Goal: Information Seeking & Learning: Find specific fact

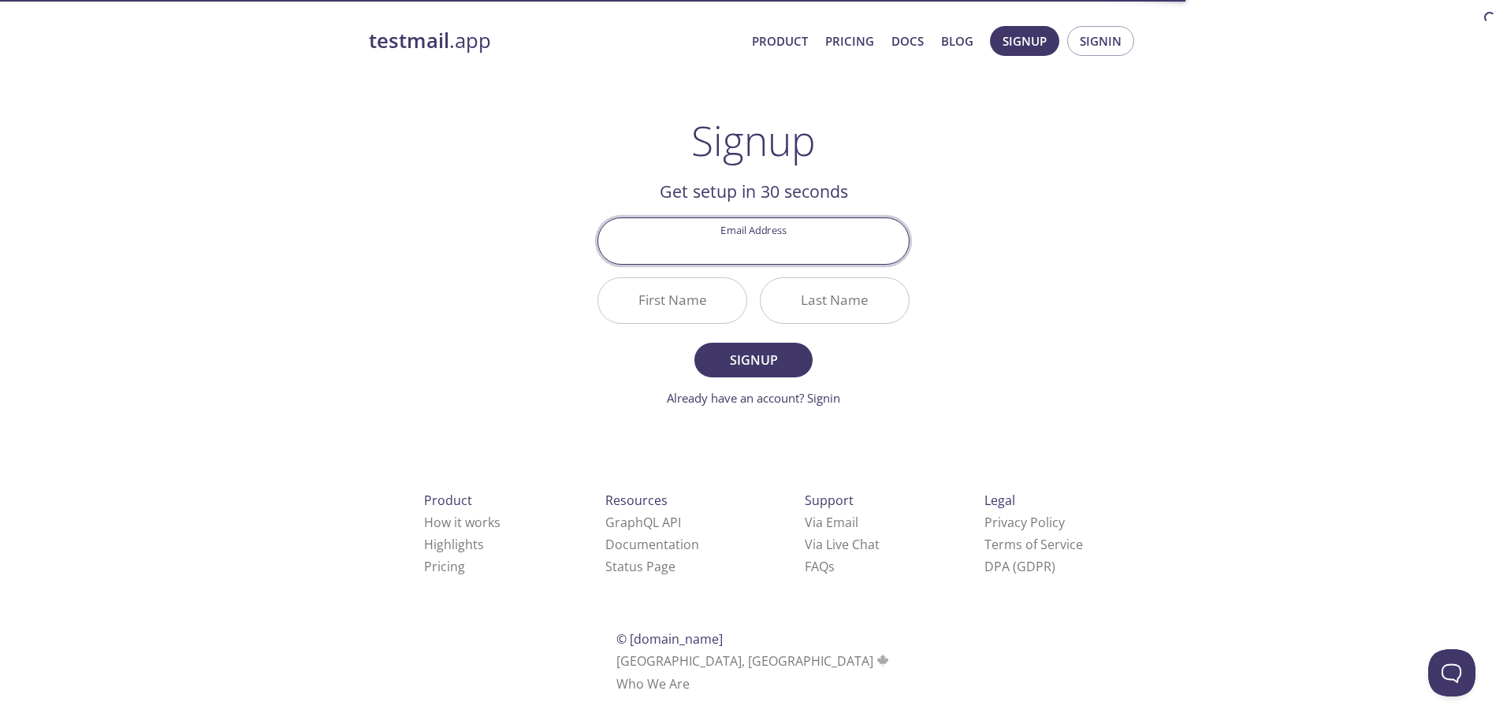
click at [839, 224] on input "Email Address" at bounding box center [753, 240] width 310 height 45
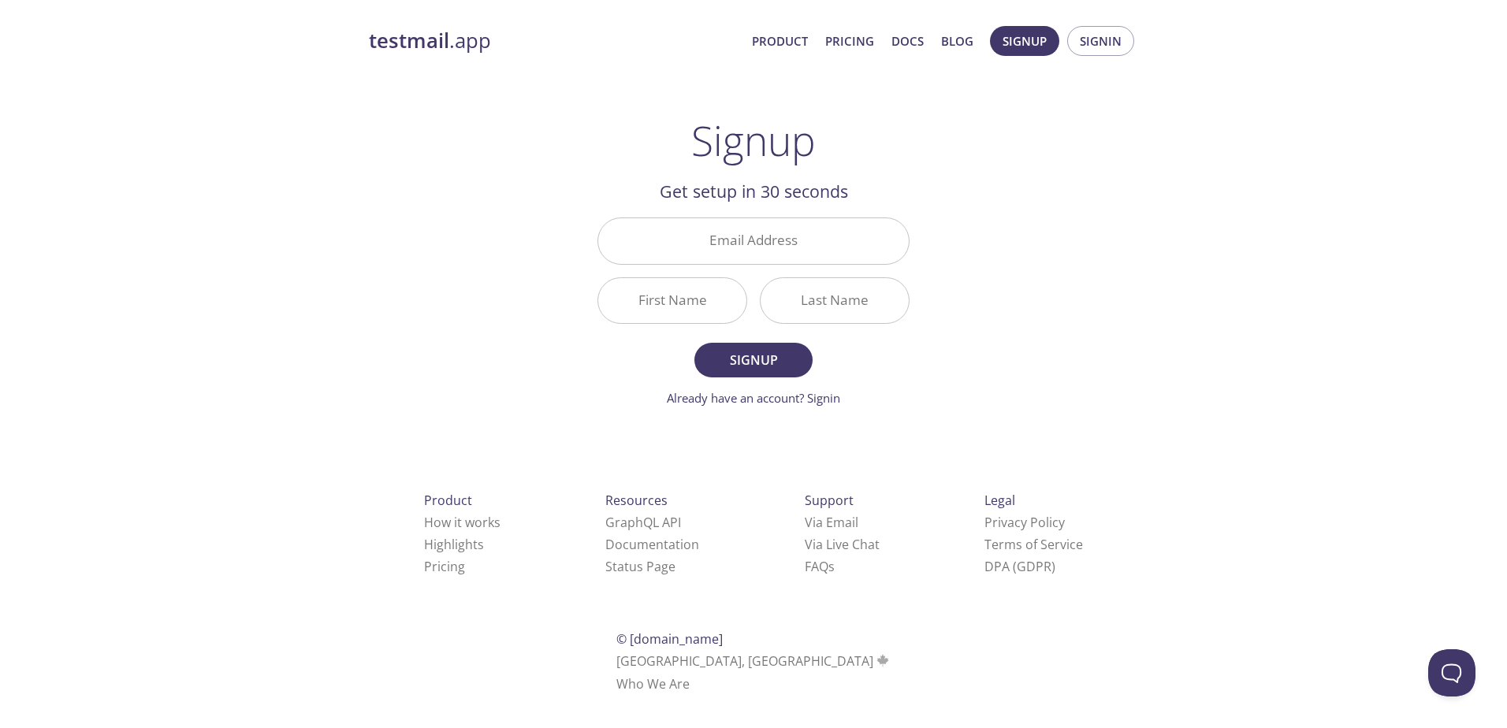
click at [849, 236] on input "Email Address" at bounding box center [753, 240] width 310 height 45
type input "[DOMAIN_NAME][EMAIL_ADDRESS][DOMAIN_NAME]"
click at [712, 306] on input "First Name" at bounding box center [672, 300] width 148 height 45
type input "[PERSON_NAME]"
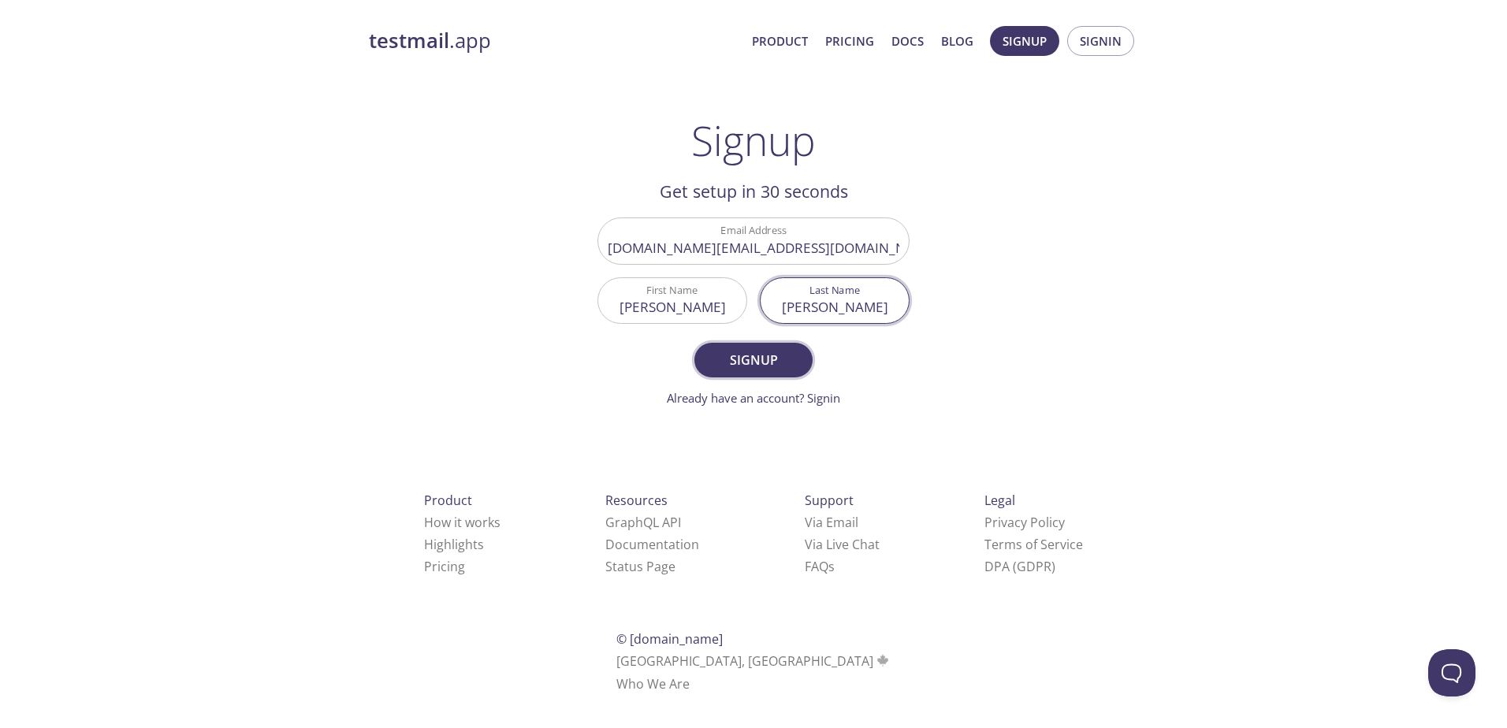
type input "[PERSON_NAME]"
click at [737, 359] on span "Signup" at bounding box center [754, 360] width 84 height 22
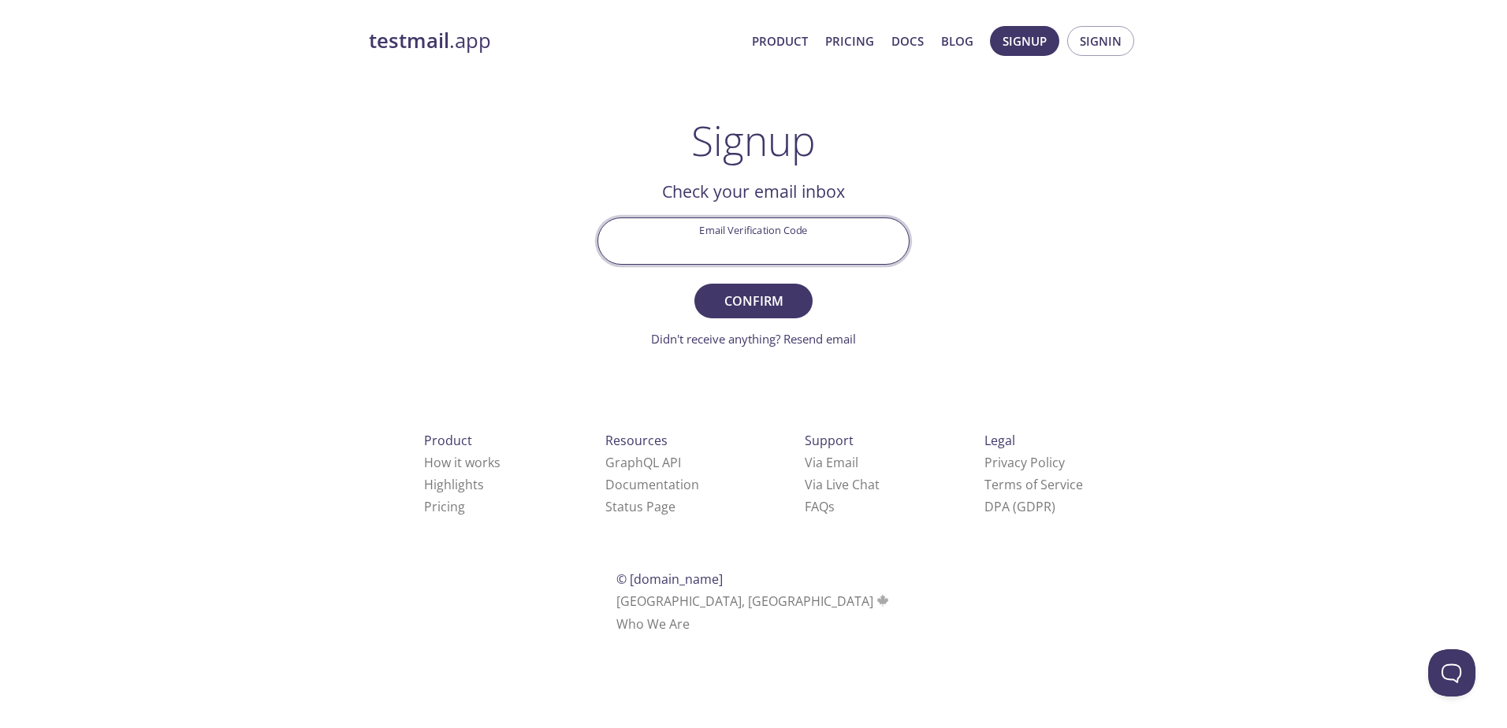
paste input "2QH9HR3"
type input "2QH9HR3"
click at [768, 304] on span "Confirm" at bounding box center [754, 301] width 84 height 22
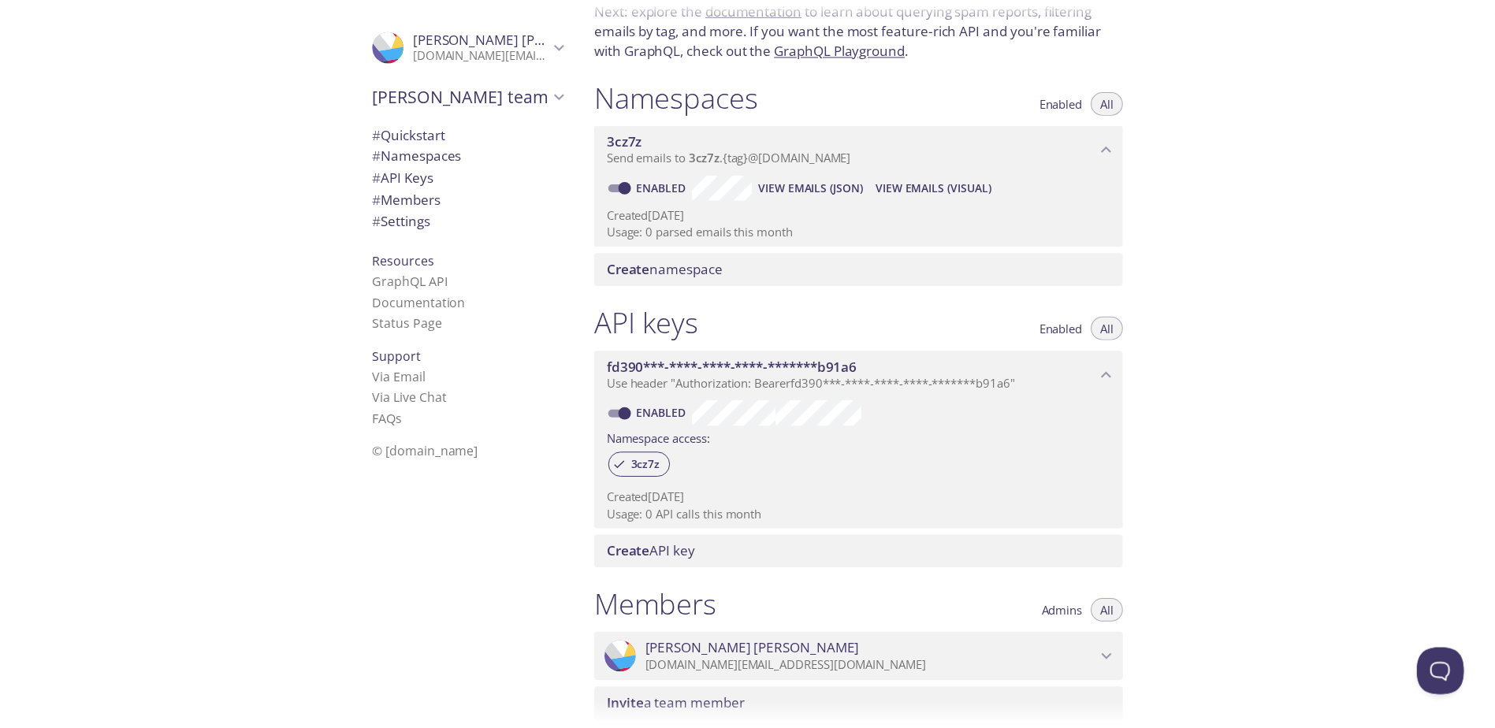
scroll to position [392, 0]
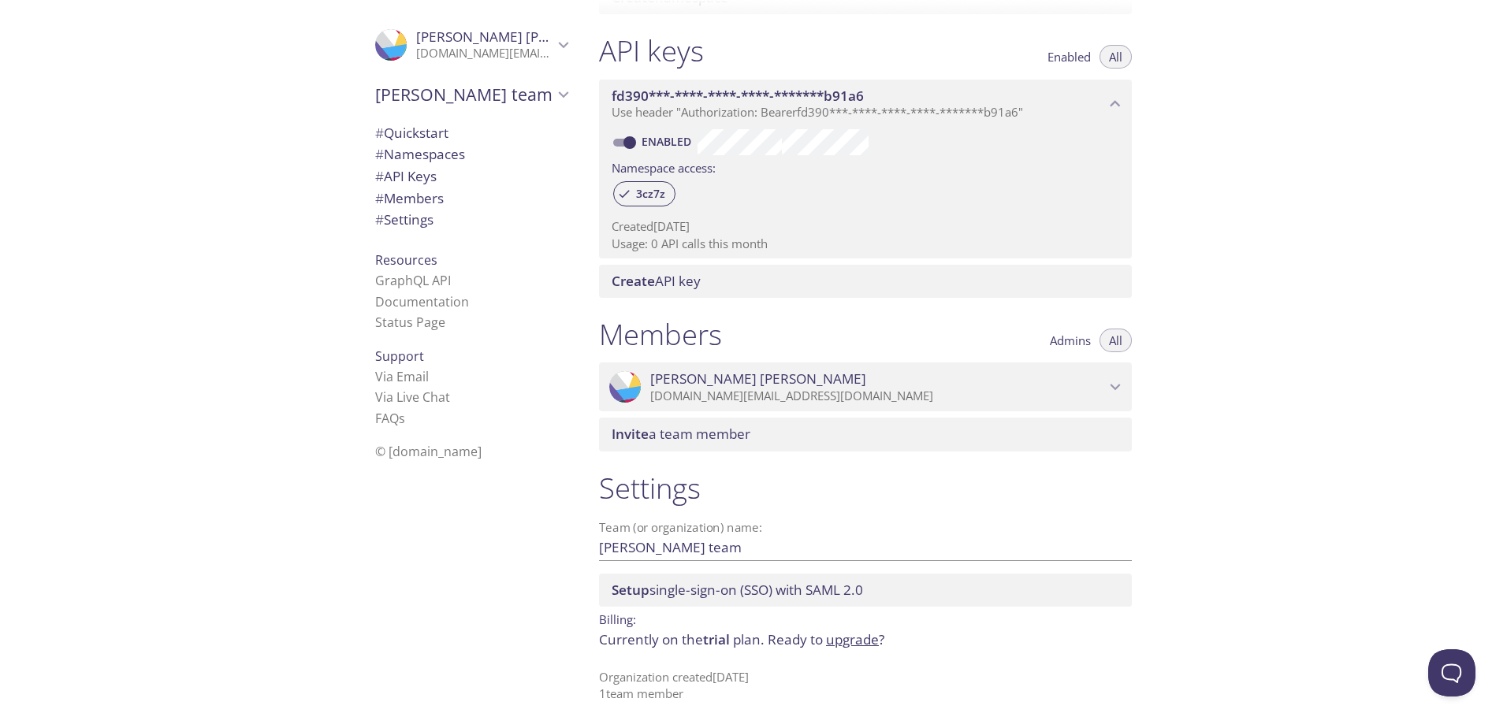
click at [863, 645] on link "upgrade" at bounding box center [852, 639] width 53 height 18
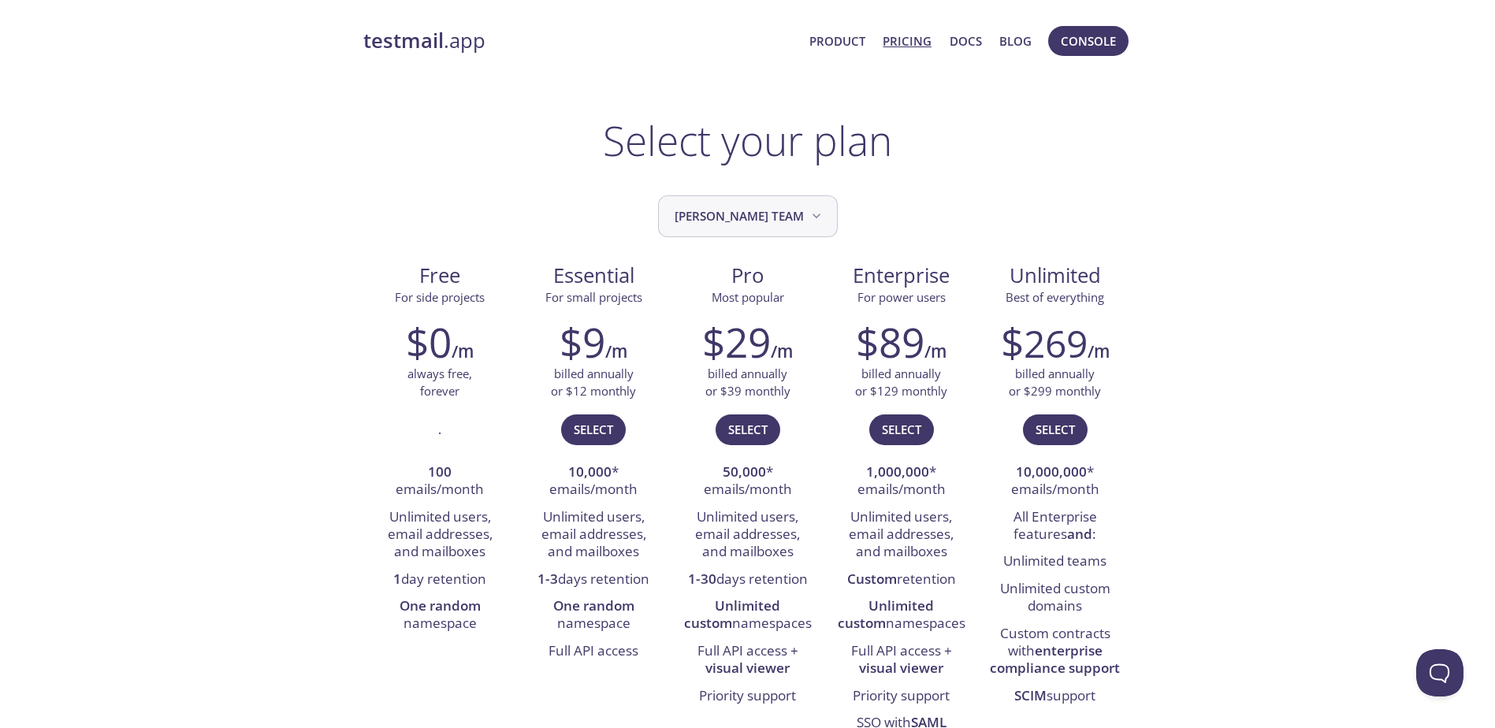
click at [809, 235] on button "[PERSON_NAME] team" at bounding box center [748, 216] width 180 height 42
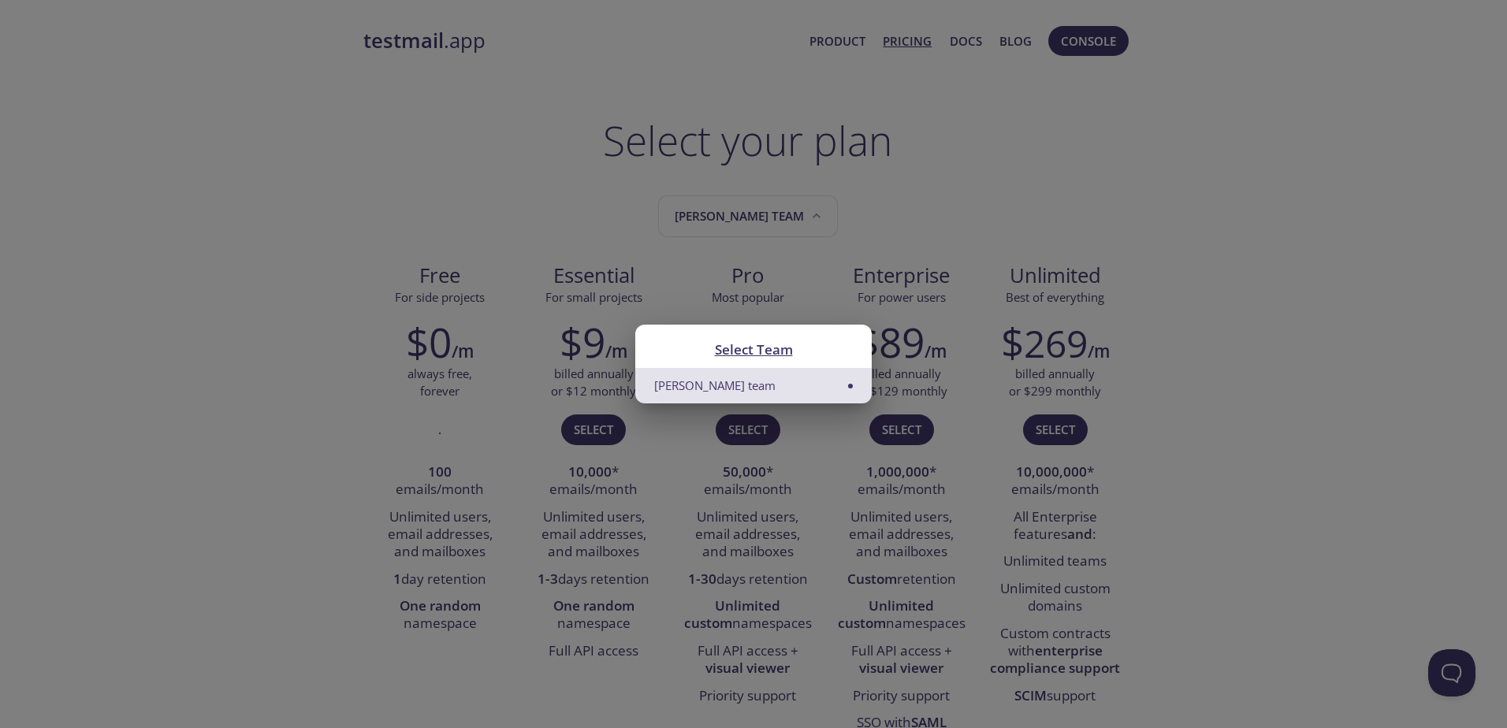
click at [923, 218] on div "Select Team Lukas's team" at bounding box center [753, 364] width 1507 height 728
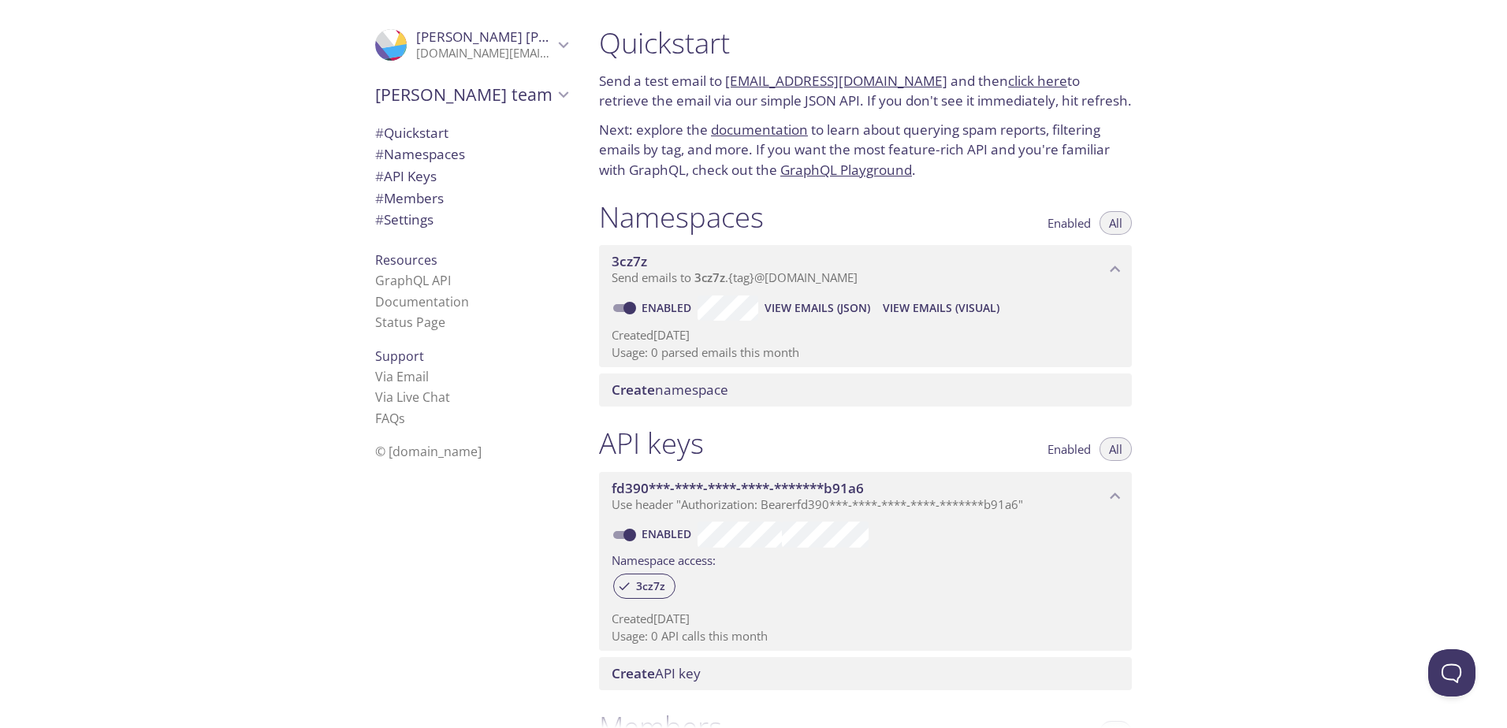
click at [939, 308] on span "View Emails (Visual)" at bounding box center [941, 308] width 117 height 19
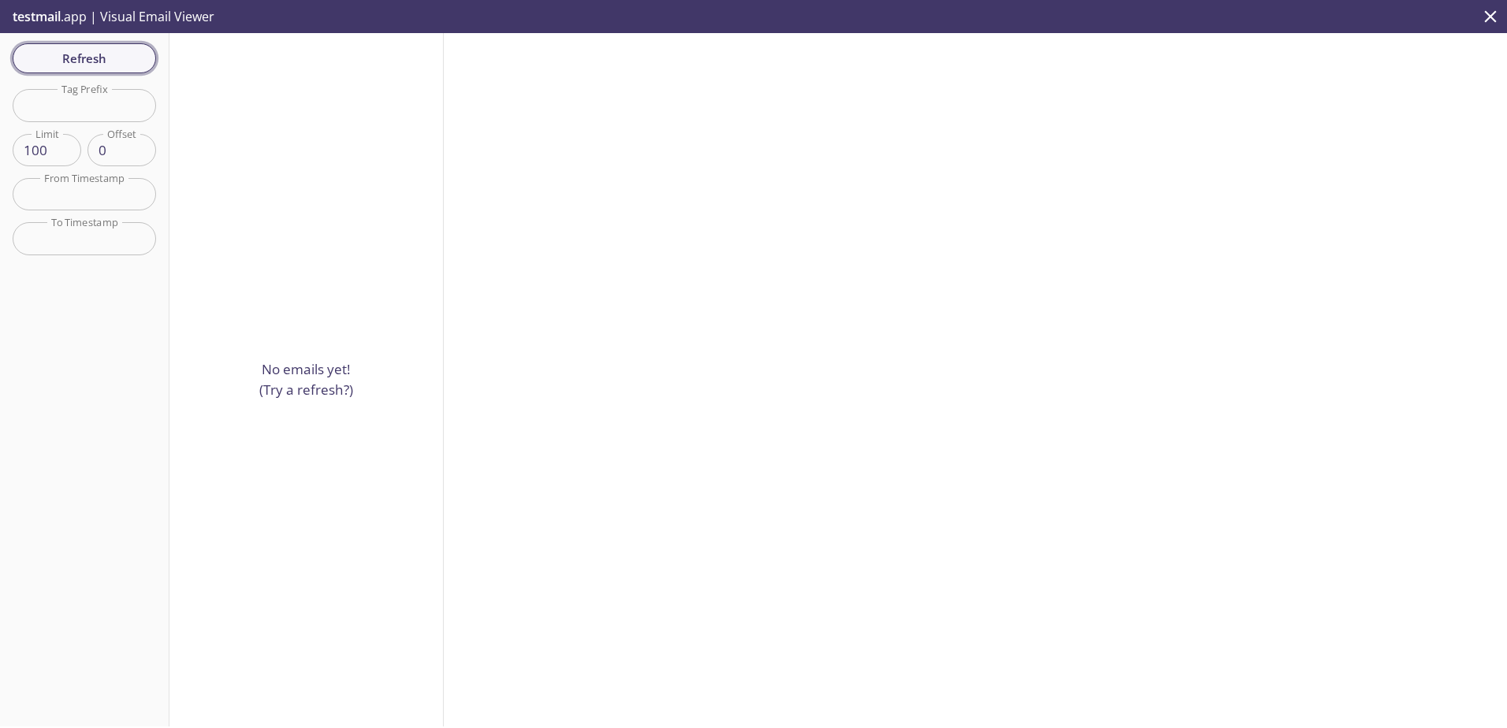
click at [94, 55] on span "Refresh" at bounding box center [84, 58] width 118 height 20
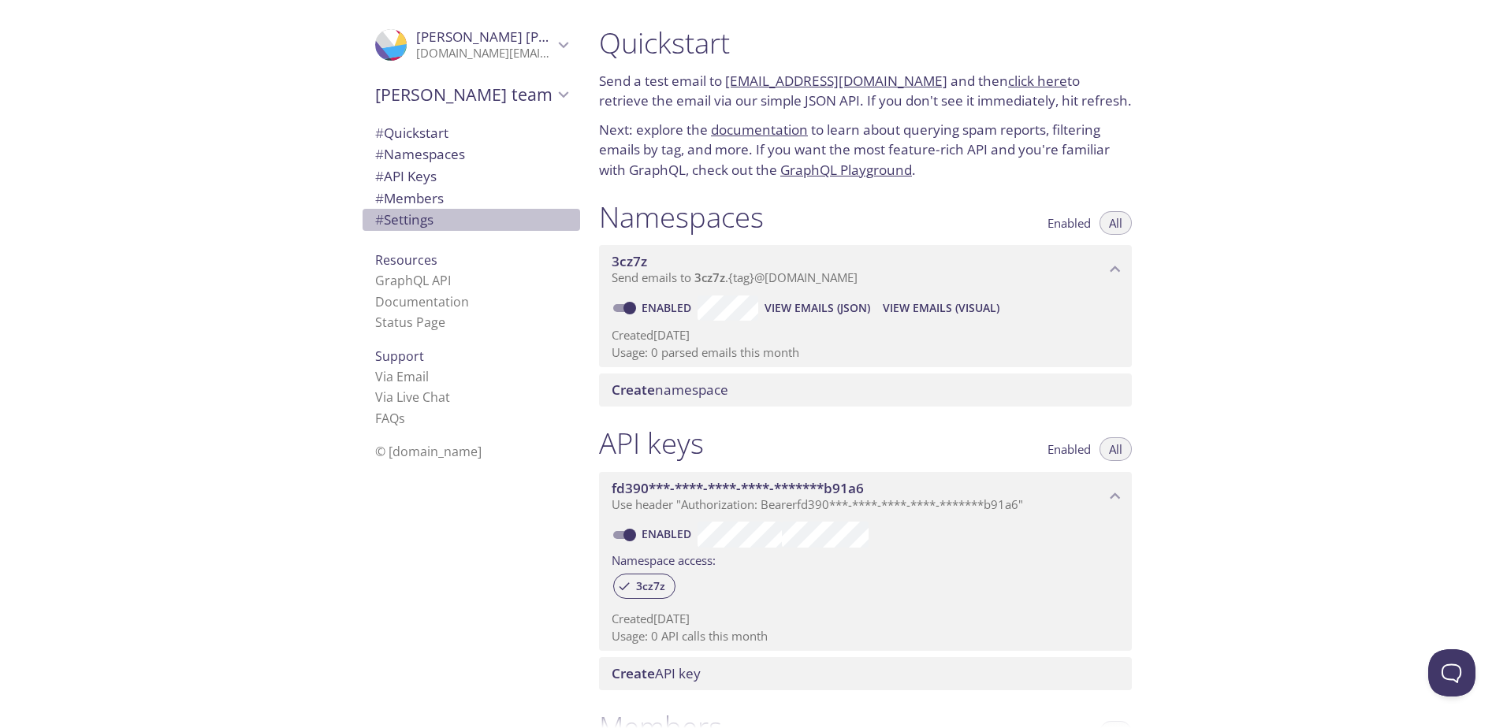
click at [387, 226] on span "# Settings" at bounding box center [404, 219] width 58 height 18
click at [382, 423] on link "FAQ s" at bounding box center [390, 418] width 30 height 17
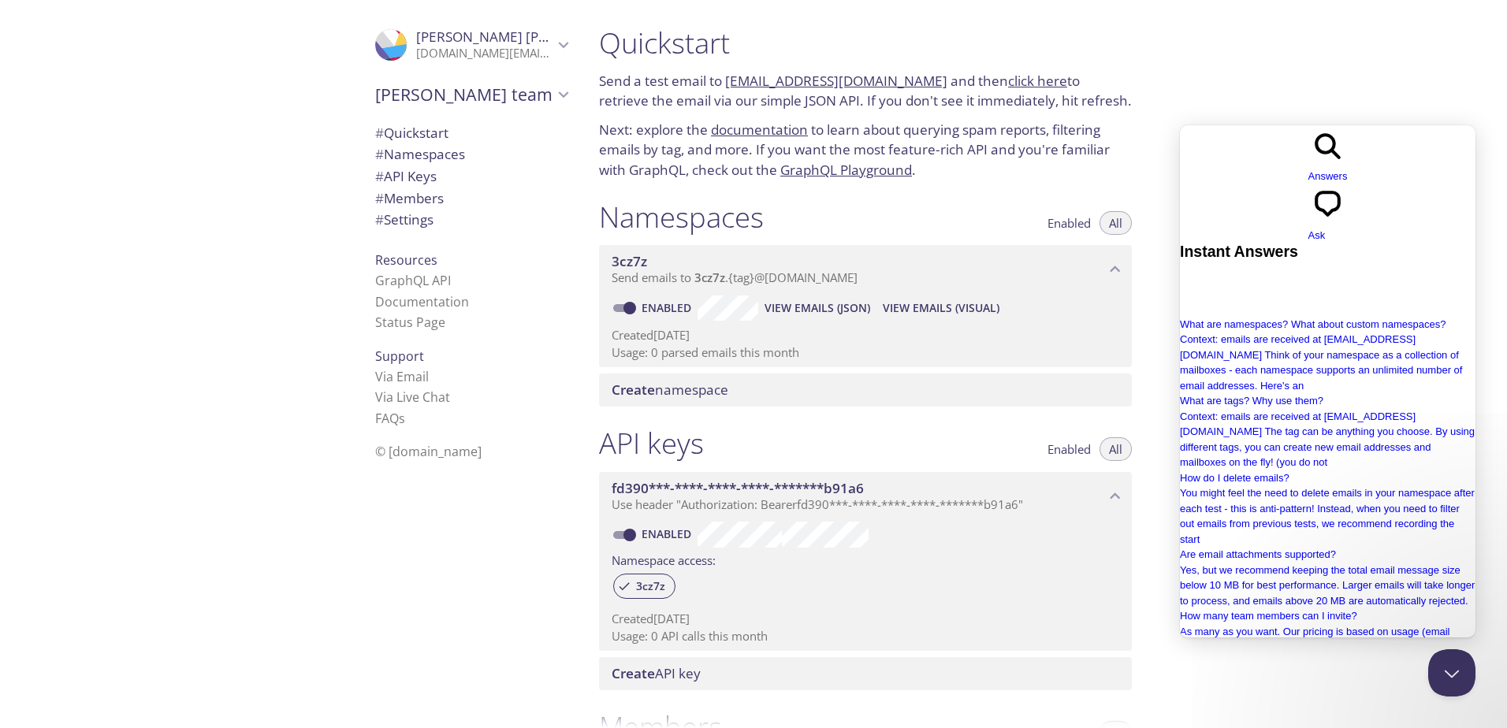
type input "stmp"
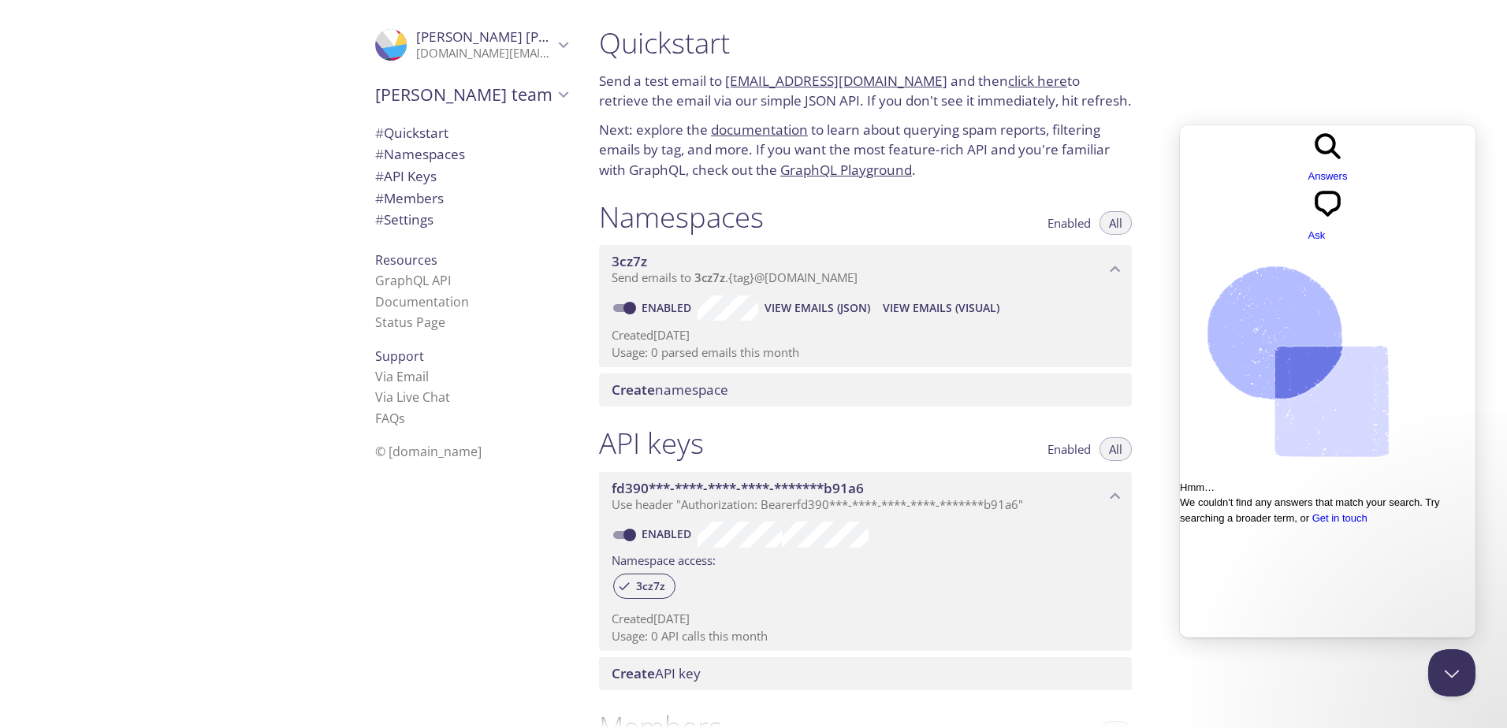
type input "smtp"
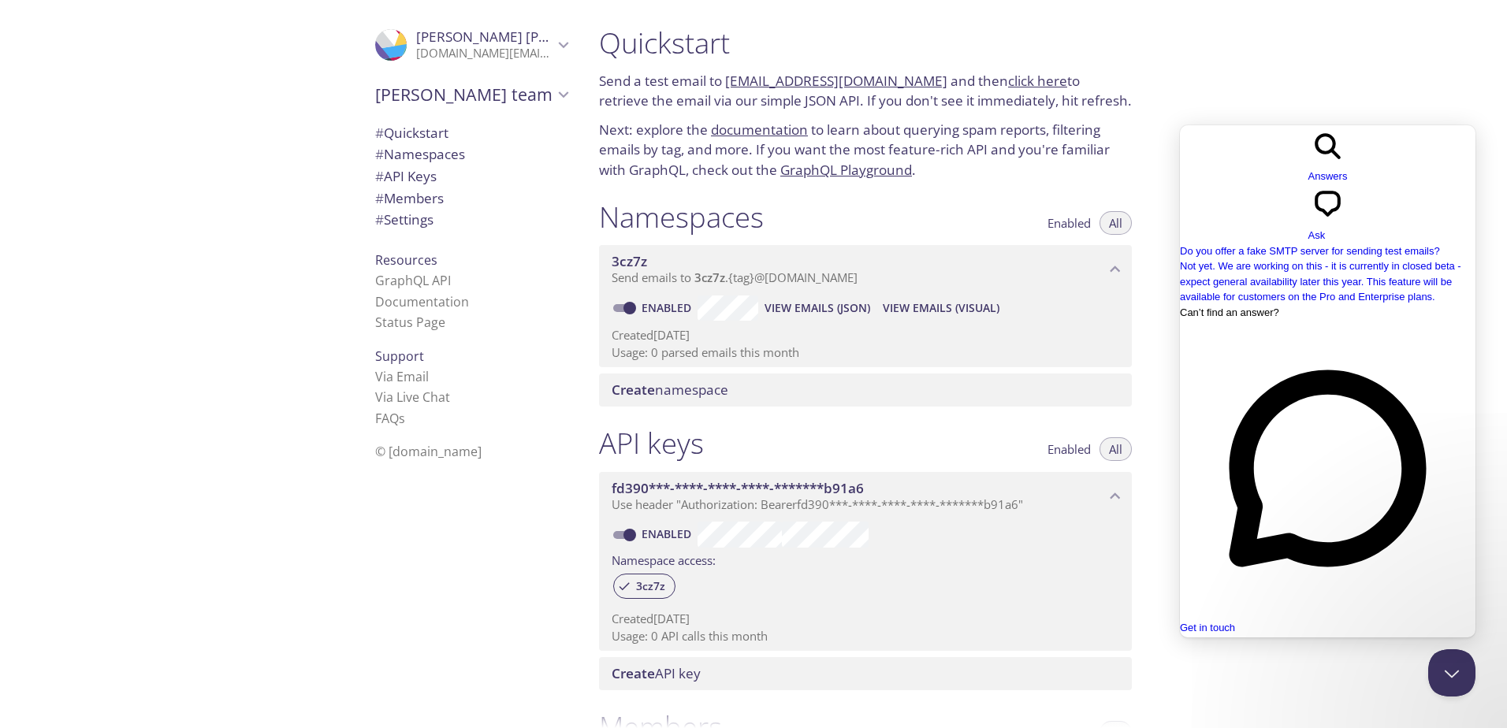
click at [1327, 80] on div "Quickstart Send a test email to [EMAIL_ADDRESS][DOMAIN_NAME] and then click her…" at bounding box center [1046, 364] width 920 height 728
drag, startPoint x: 1200, startPoint y: 142, endPoint x: 2355, endPoint y: 288, distance: 1164.5
click at [1308, 178] on span "Go back" at bounding box center [1308, 184] width 0 height 12
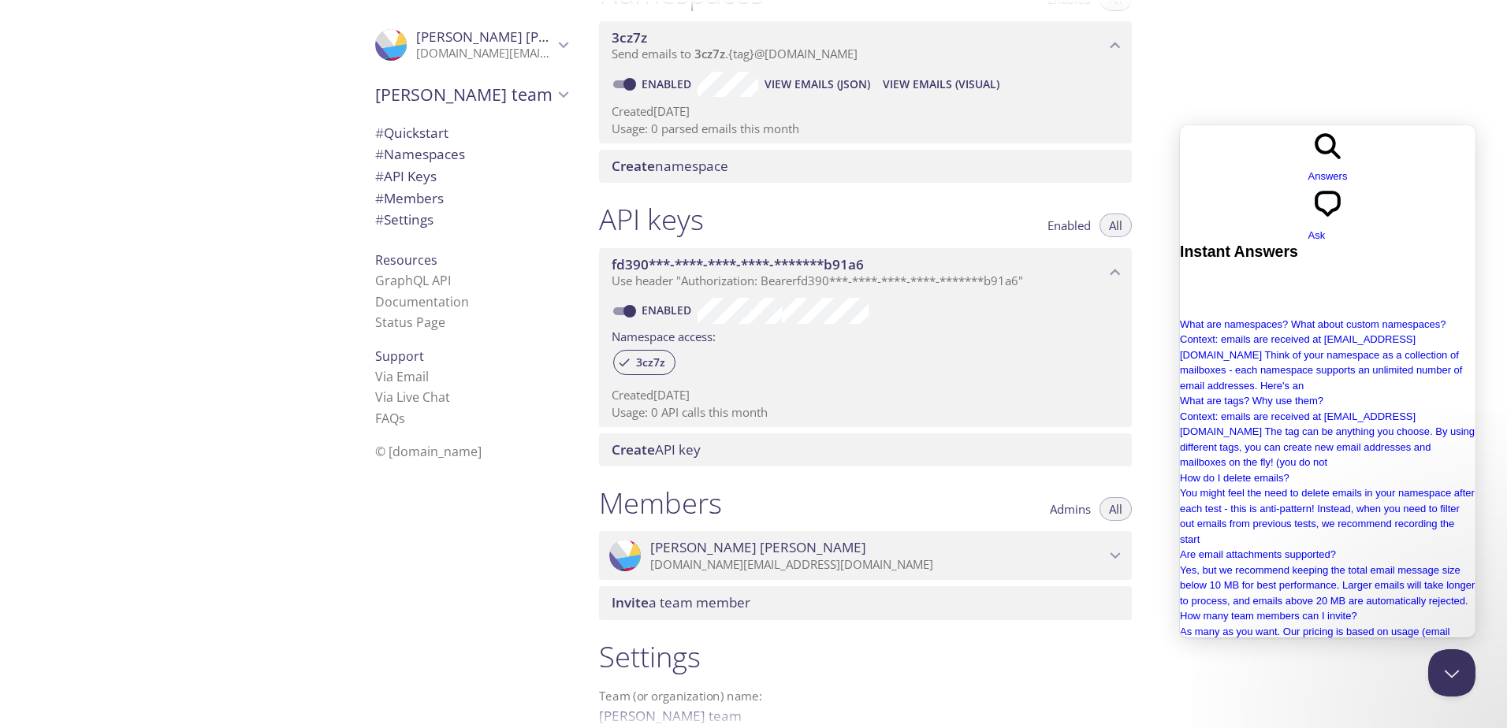
scroll to position [392, 0]
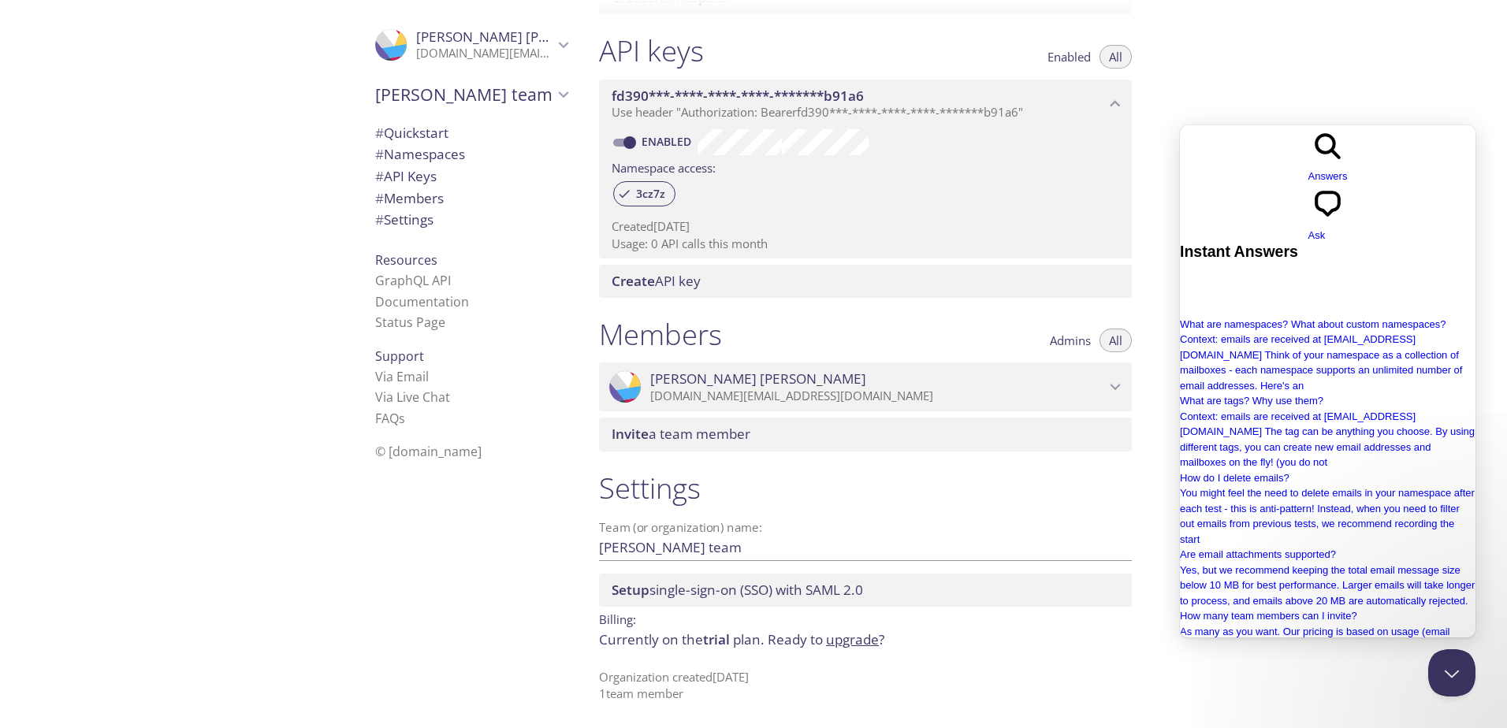
type input "delete account"
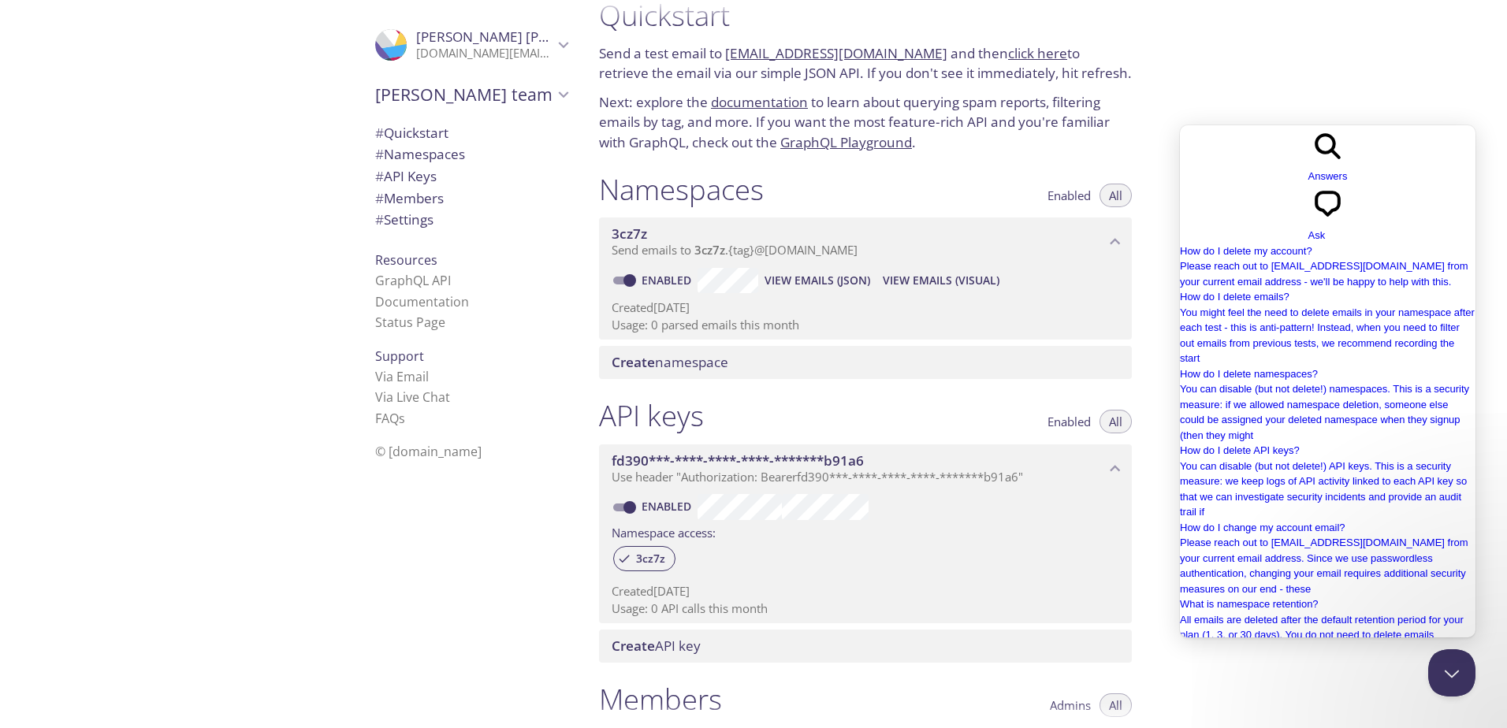
scroll to position [0, 0]
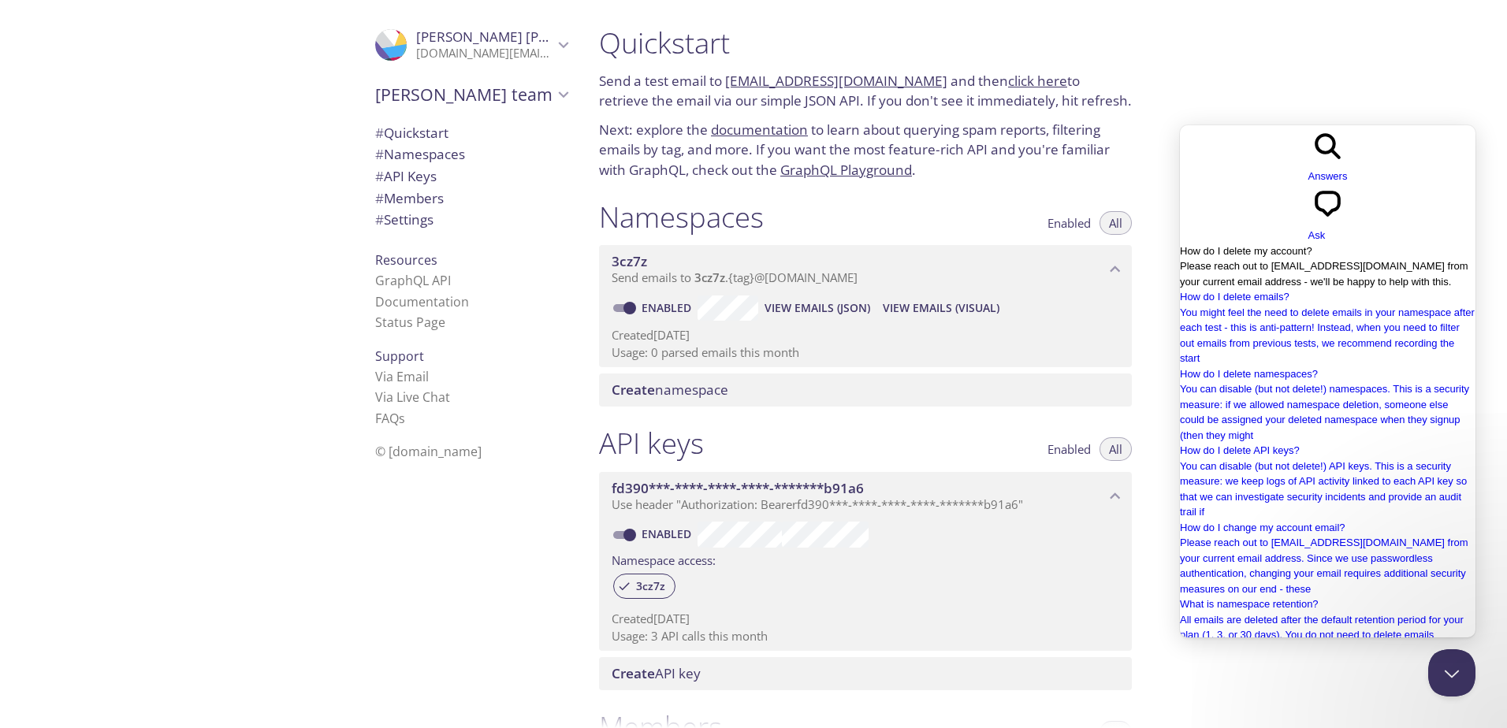
click at [1350, 260] on span "Please reach out to [EMAIL_ADDRESS][DOMAIN_NAME] from your current email addres…" at bounding box center [1324, 274] width 288 height 28
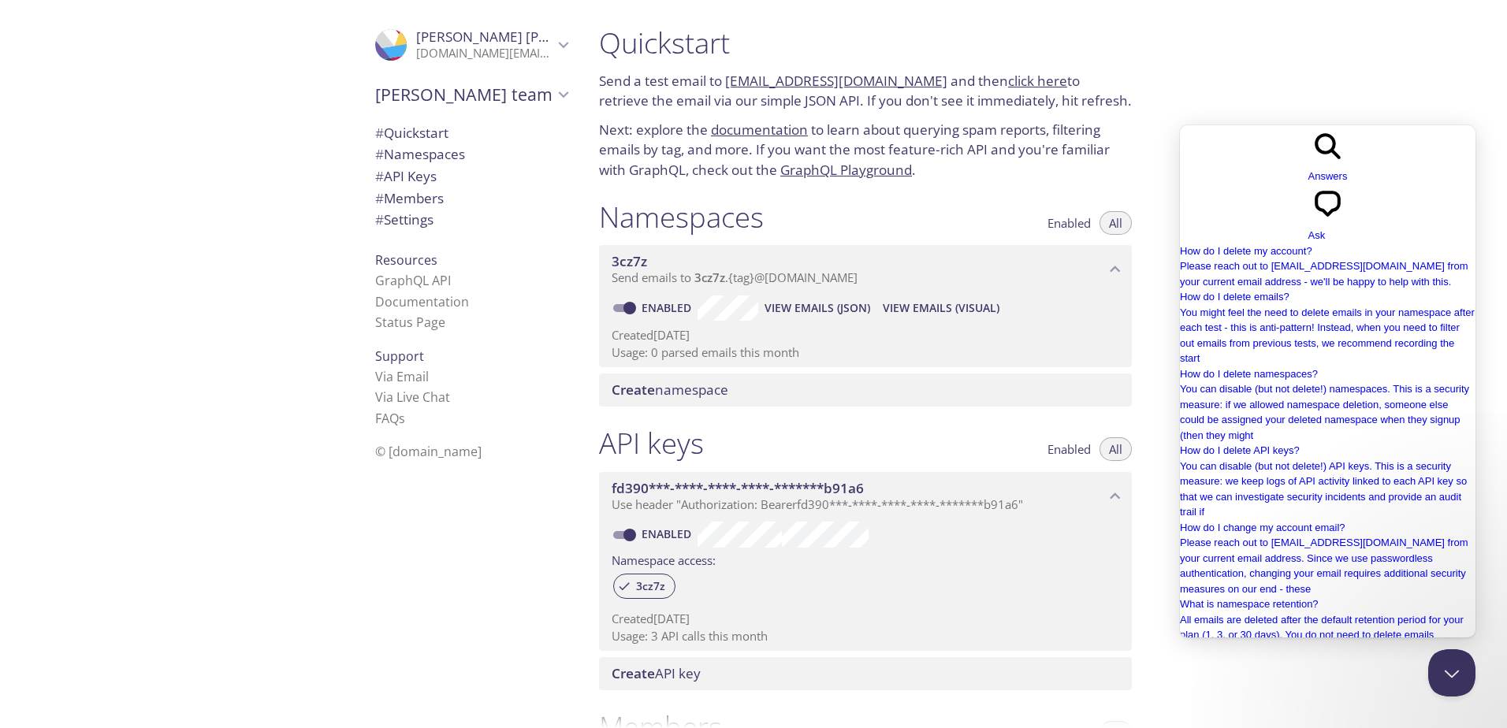
click at [1407, 84] on div "Quickstart Send a test email to [EMAIL_ADDRESS][DOMAIN_NAME] and then click her…" at bounding box center [1046, 364] width 920 height 728
